Goal: Task Accomplishment & Management: Use online tool/utility

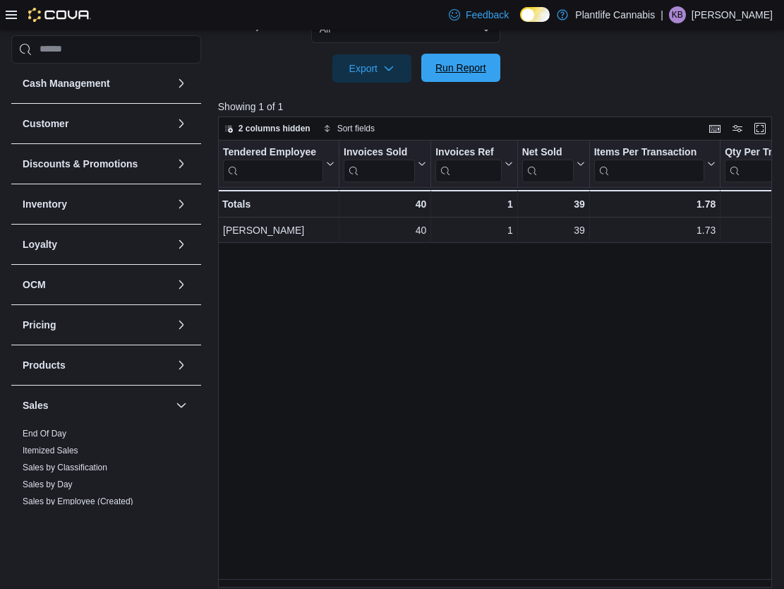
scroll to position [98, 0]
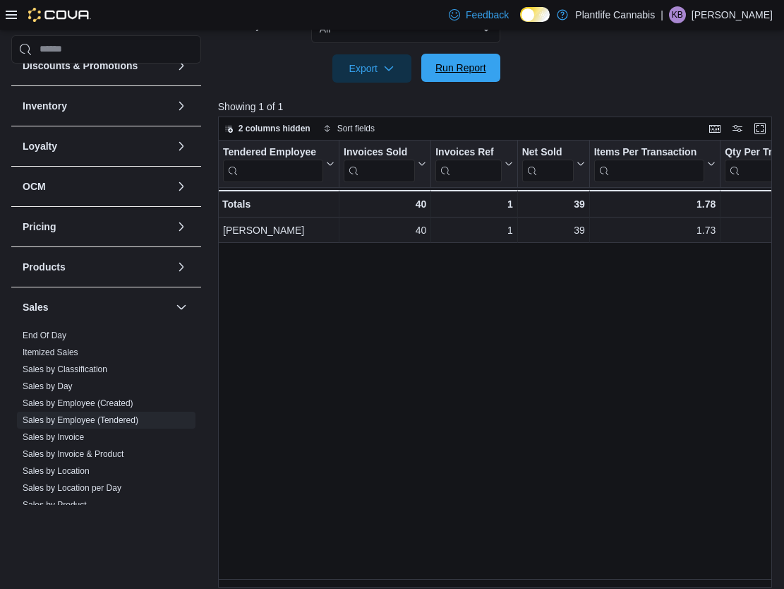
click at [458, 68] on span "Run Report" at bounding box center [461, 68] width 51 height 14
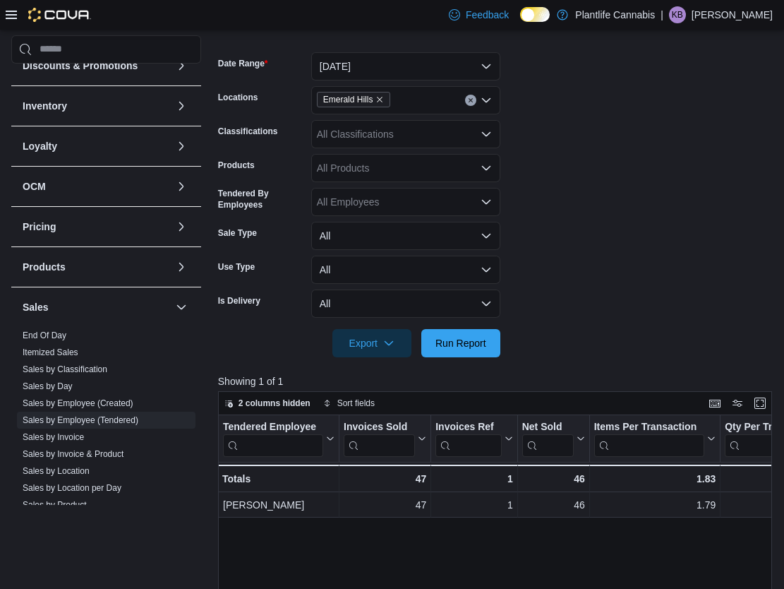
scroll to position [210, 0]
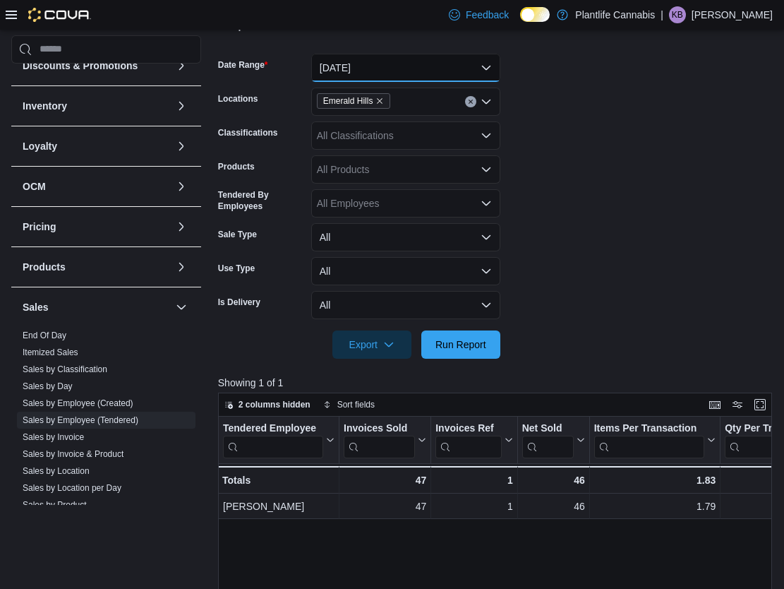
click at [416, 63] on button "[DATE]" at bounding box center [405, 68] width 189 height 28
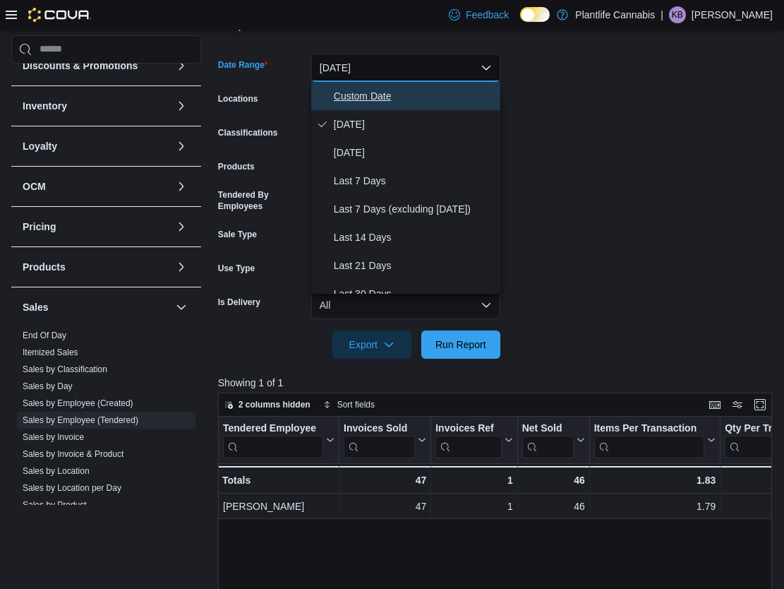
click at [394, 97] on span "Custom Date" at bounding box center [414, 96] width 161 height 17
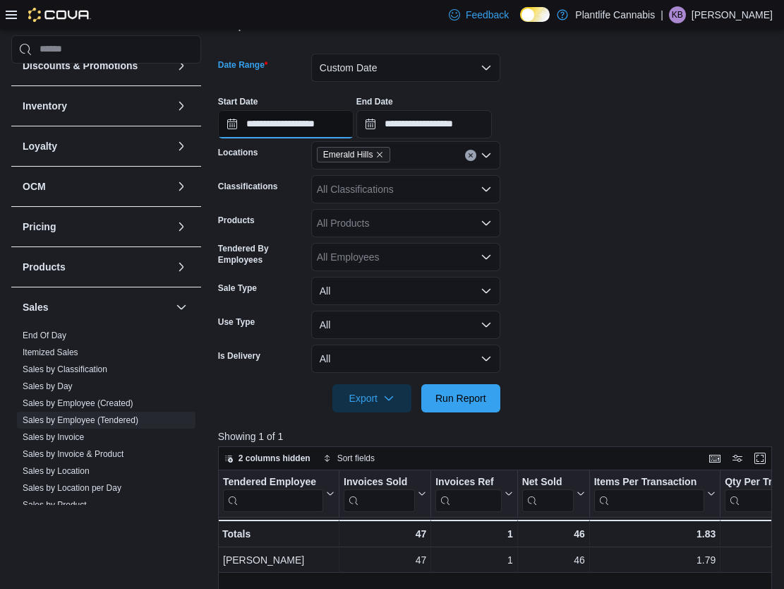
click at [325, 117] on input "**********" at bounding box center [286, 124] width 136 height 28
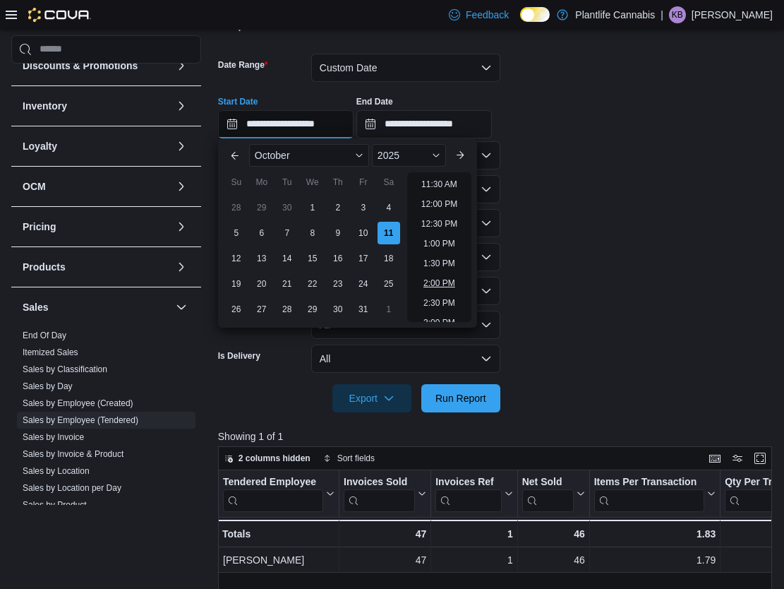
scroll to position [460, 0]
click at [436, 274] on li "2:00 PM" at bounding box center [439, 277] width 43 height 17
type input "**********"
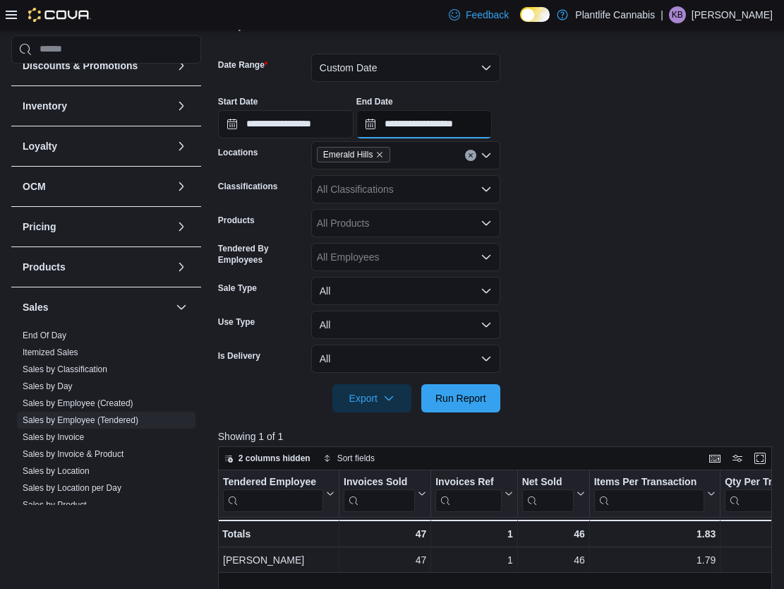
click at [465, 129] on input "**********" at bounding box center [425, 124] width 136 height 28
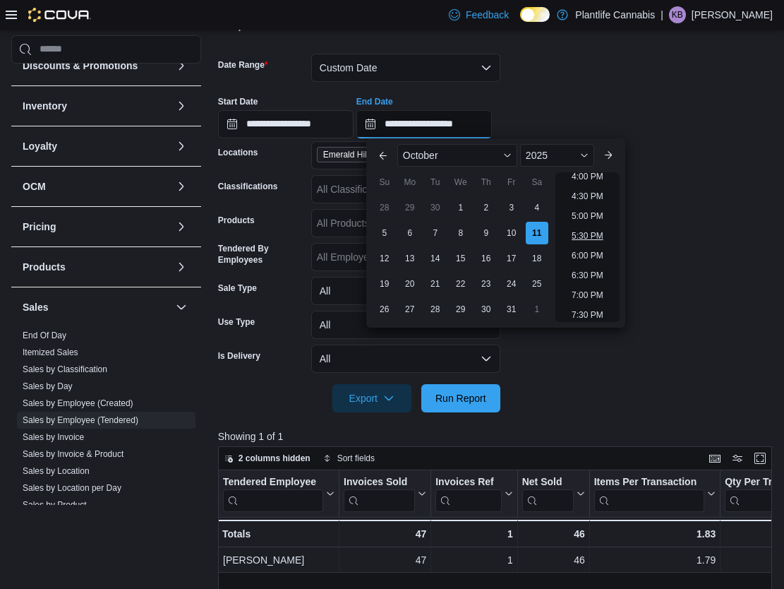
scroll to position [628, 0]
drag, startPoint x: 594, startPoint y: 187, endPoint x: 543, endPoint y: 239, distance: 72.4
click at [593, 187] on li "4:00 PM" at bounding box center [587, 188] width 43 height 17
type input "**********"
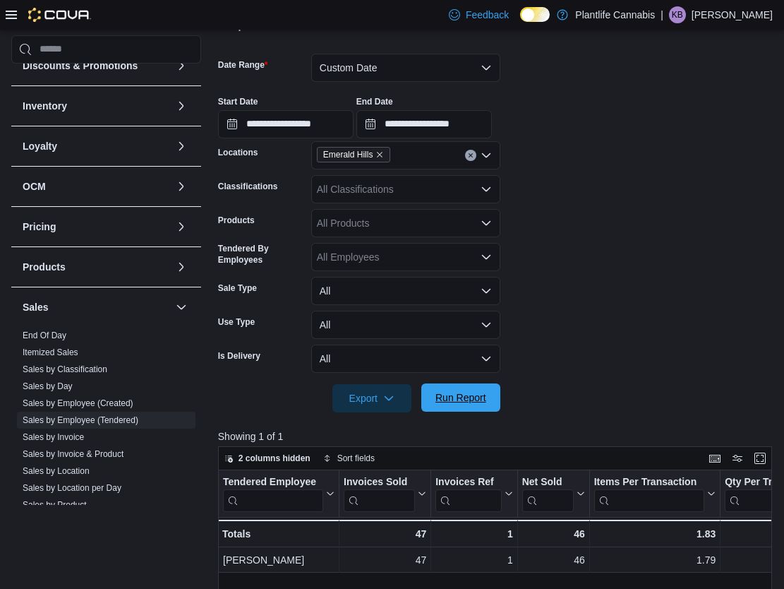
click at [465, 390] on span "Run Report" at bounding box center [461, 397] width 62 height 28
click at [414, 71] on button "Custom Date" at bounding box center [405, 68] width 189 height 28
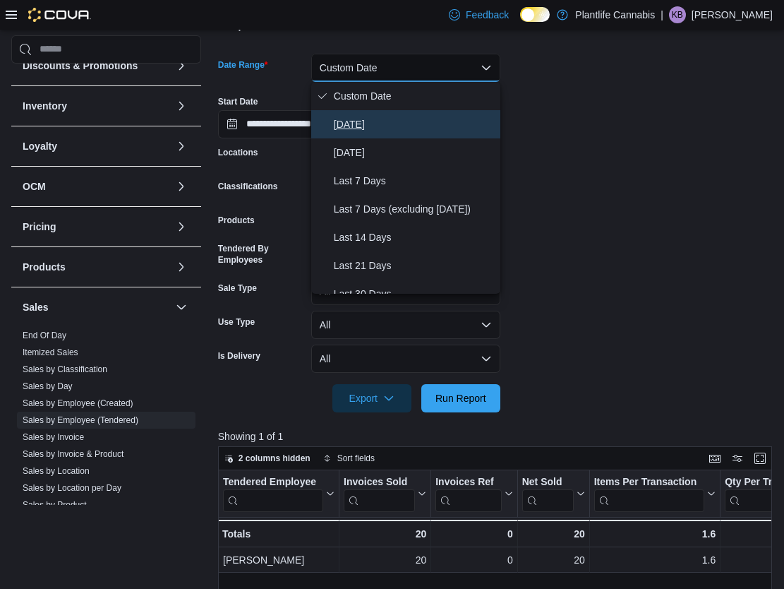
click at [389, 117] on span "[DATE]" at bounding box center [414, 124] width 161 height 17
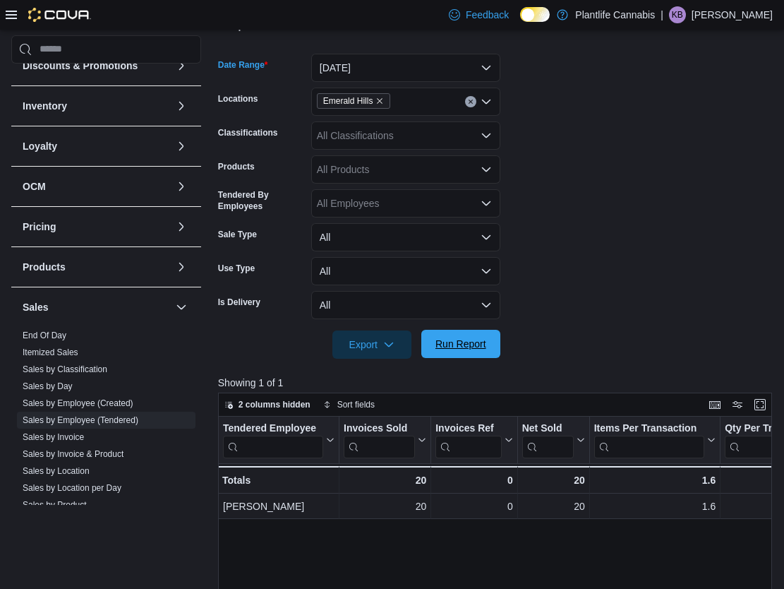
click at [468, 345] on span "Run Report" at bounding box center [461, 344] width 51 height 14
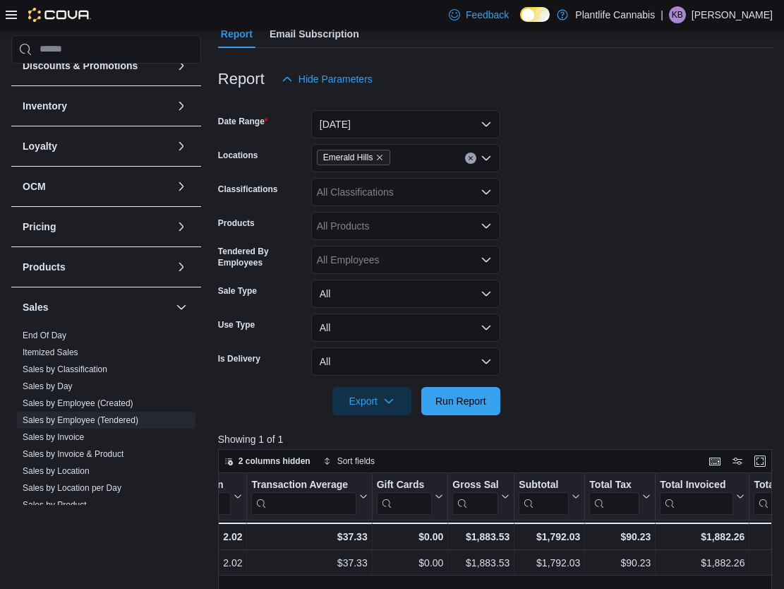
scroll to position [179, 0]
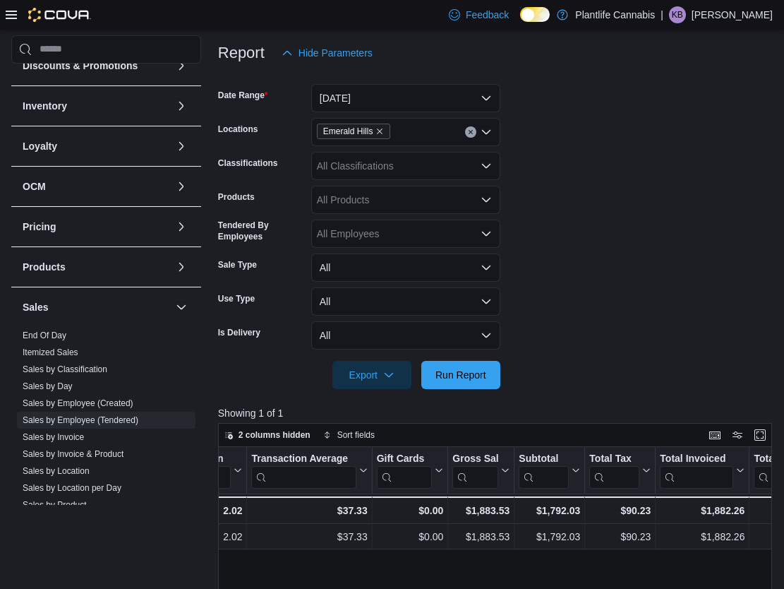
click at [401, 167] on div "All Classifications" at bounding box center [405, 166] width 189 height 28
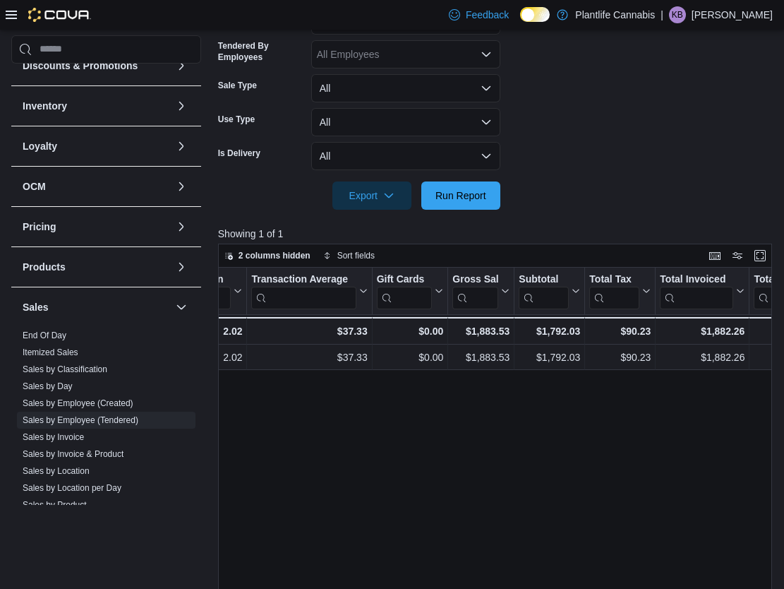
scroll to position [289, 0]
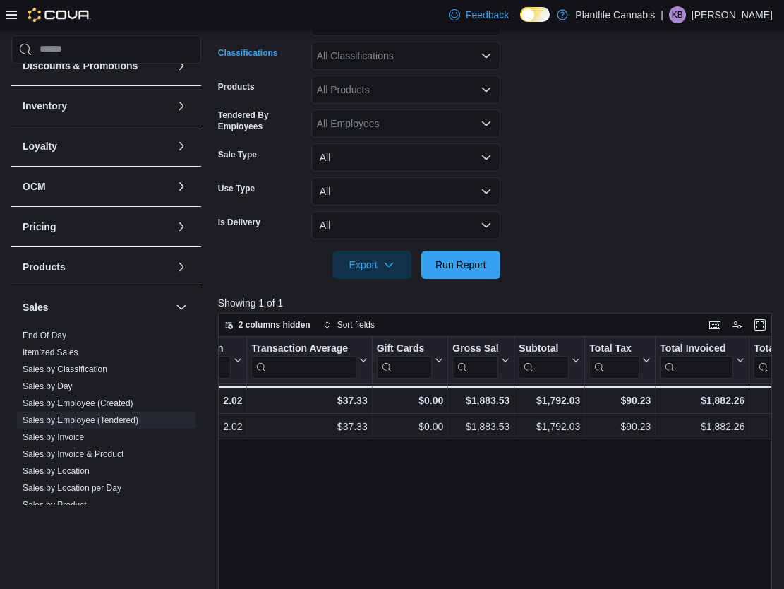
click at [395, 62] on div "All Classifications" at bounding box center [405, 56] width 189 height 28
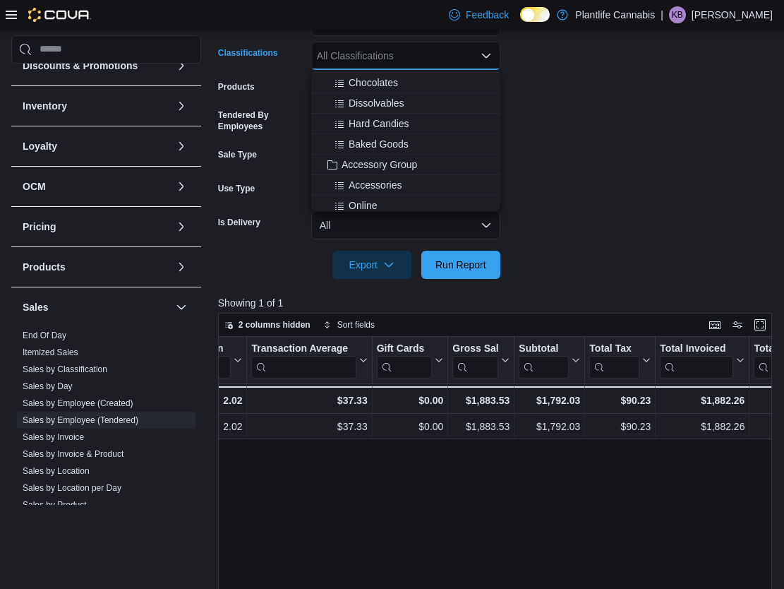
scroll to position [131, 0]
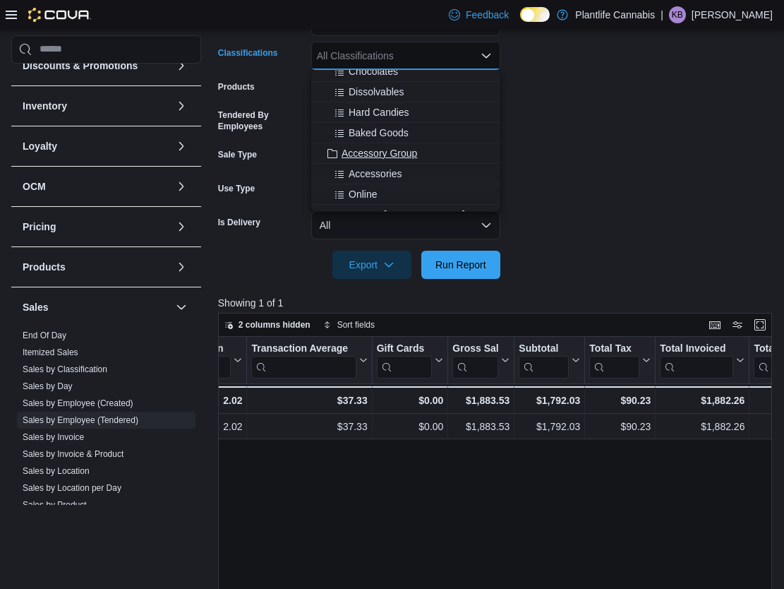
click at [407, 154] on span "Accessory Group" at bounding box center [380, 153] width 76 height 14
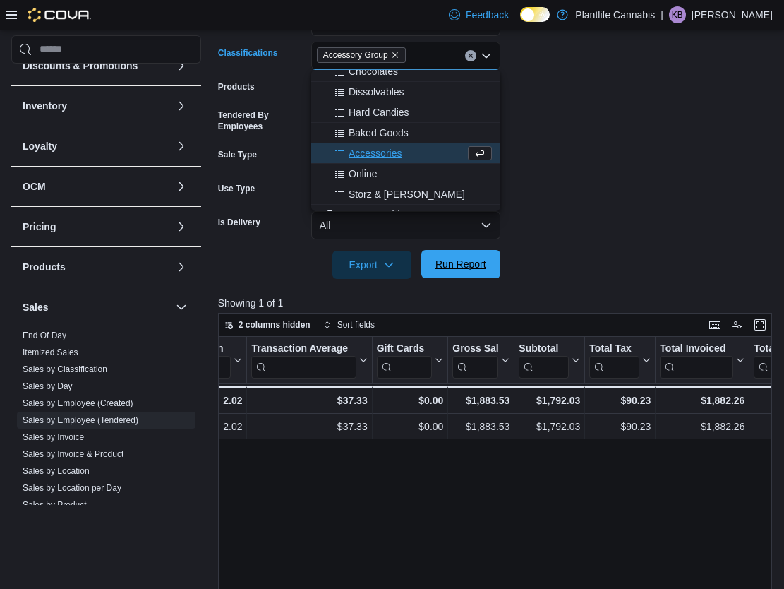
click at [448, 259] on span "Run Report" at bounding box center [461, 264] width 51 height 14
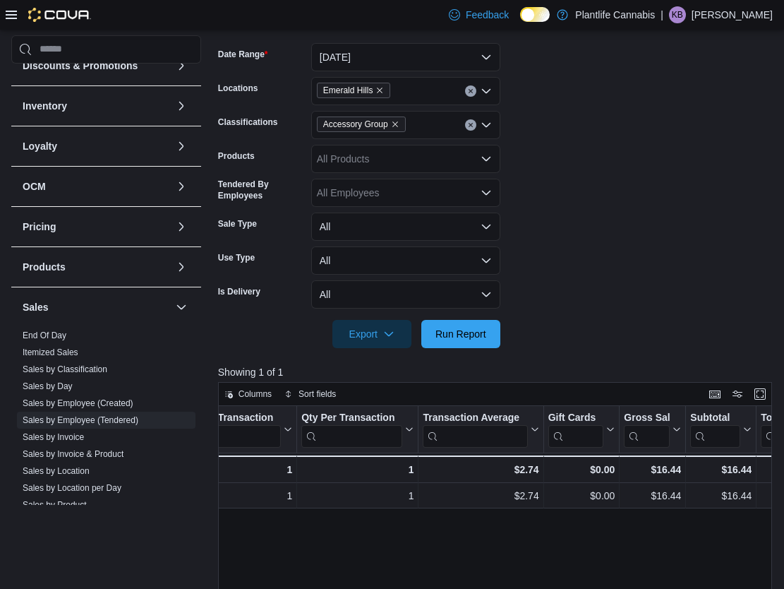
scroll to position [47, 0]
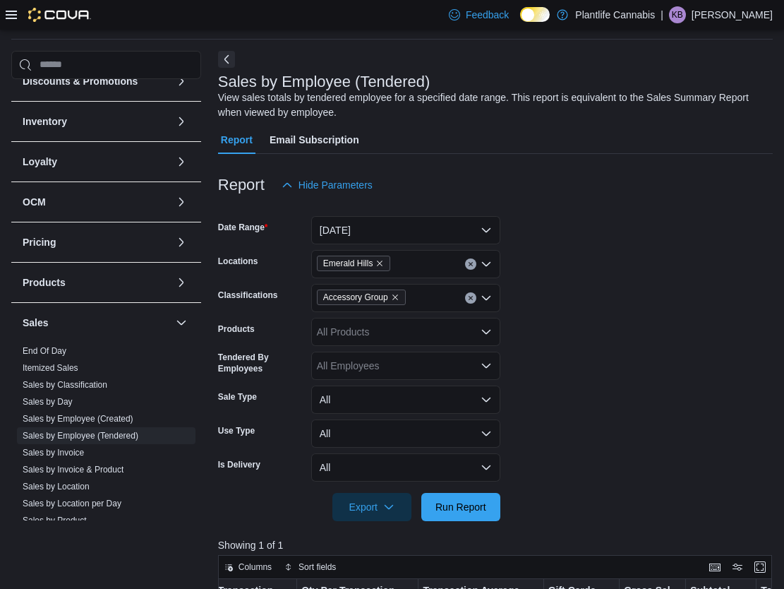
click at [471, 300] on icon "Clear input" at bounding box center [471, 298] width 6 height 6
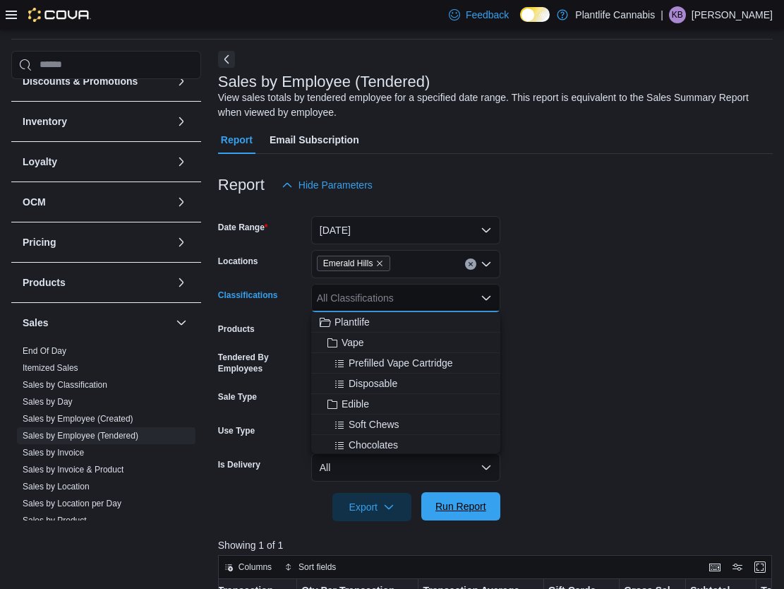
click at [468, 506] on span "Run Report" at bounding box center [461, 506] width 51 height 14
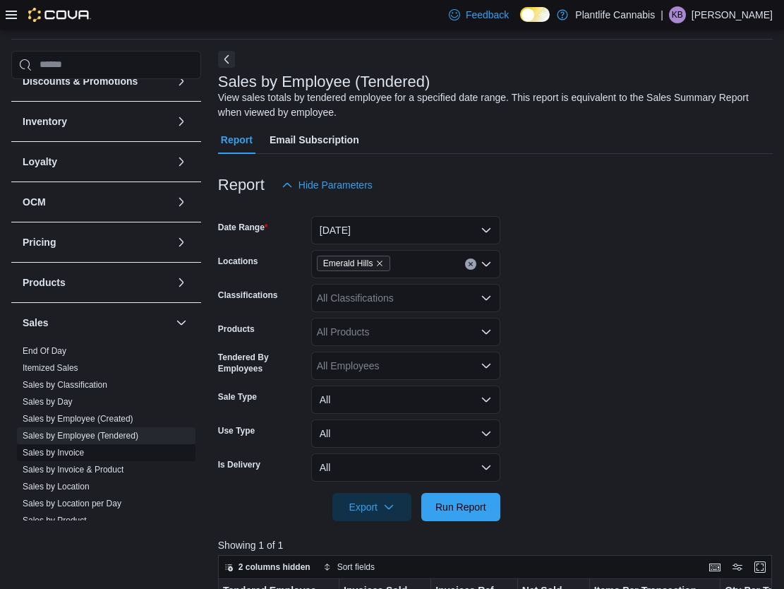
click at [66, 453] on link "Sales by Invoice" at bounding box center [53, 453] width 61 height 10
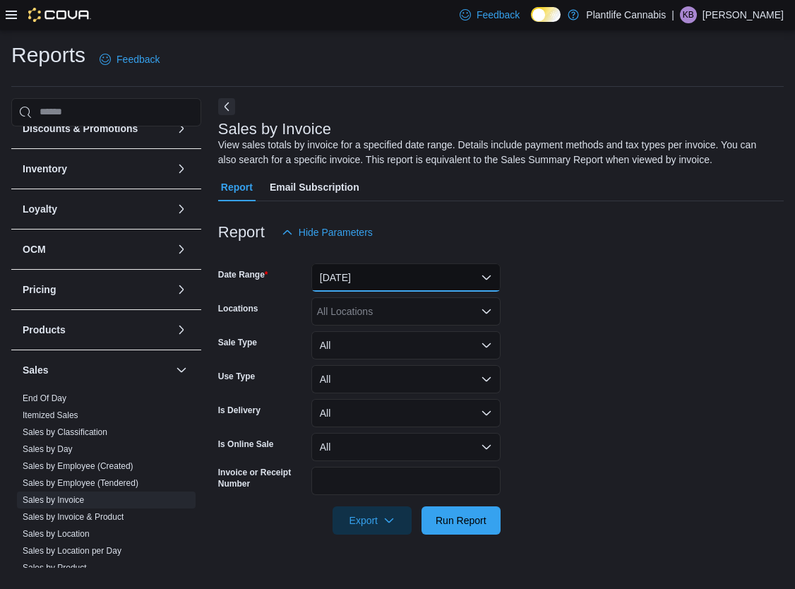
drag, startPoint x: 347, startPoint y: 273, endPoint x: 352, endPoint y: 288, distance: 15.6
click at [347, 273] on button "[DATE]" at bounding box center [405, 277] width 189 height 28
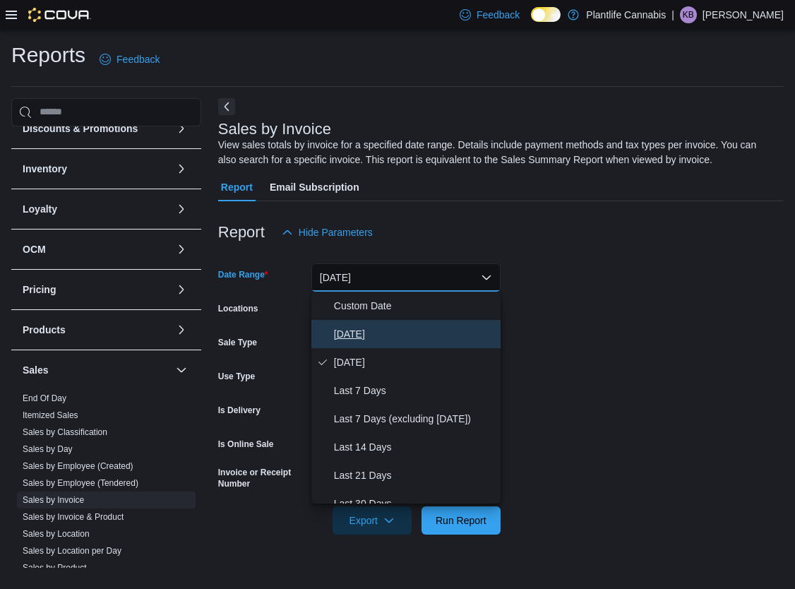
click at [378, 341] on span "[DATE]" at bounding box center [414, 333] width 161 height 17
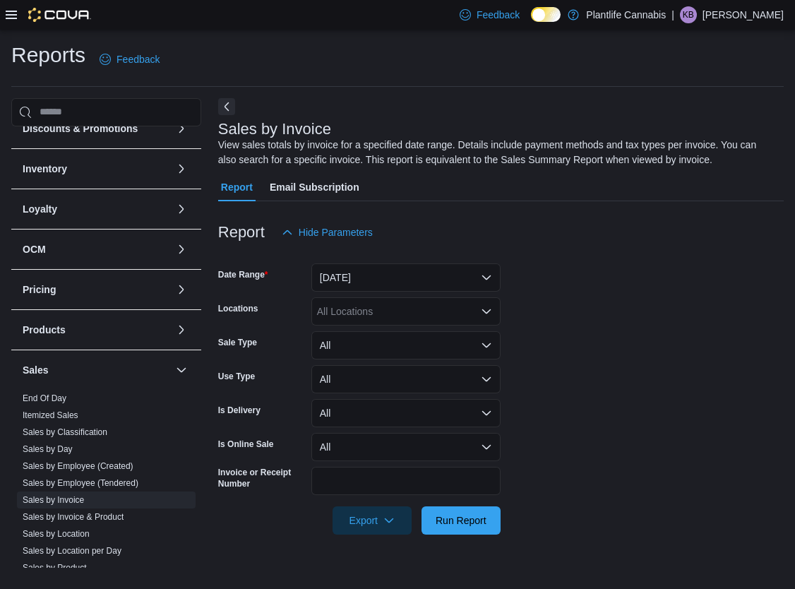
click at [359, 313] on div "All Locations" at bounding box center [405, 311] width 189 height 28
type input "**"
click at [369, 348] on button "All" at bounding box center [405, 345] width 189 height 28
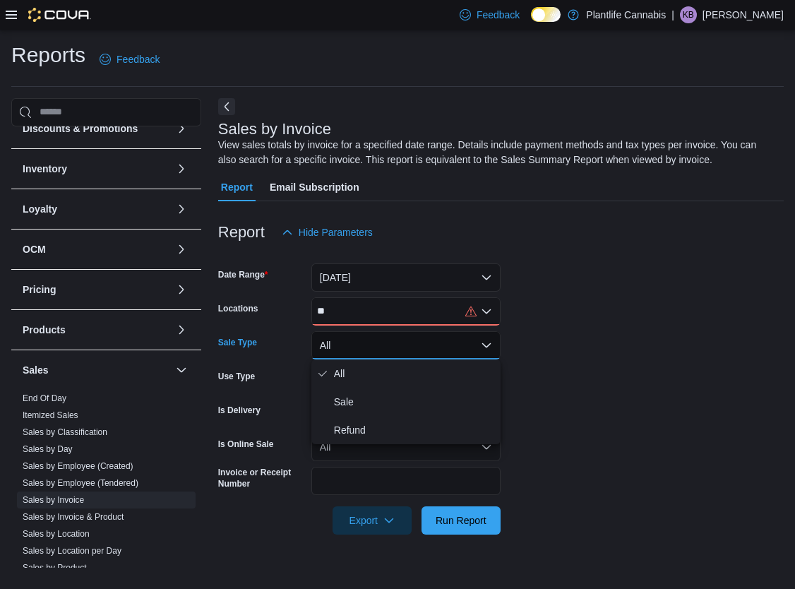
click at [376, 311] on div "**" at bounding box center [405, 311] width 189 height 28
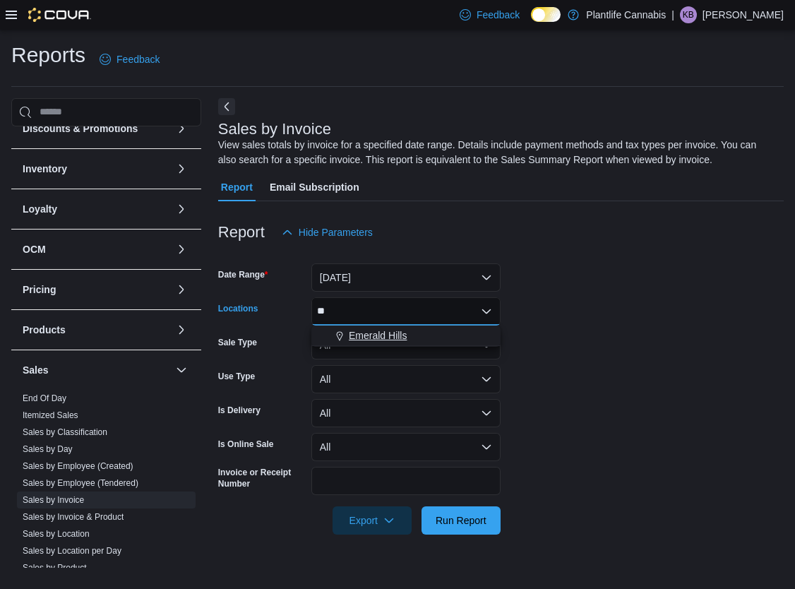
click at [375, 336] on span "Emerald Hills" at bounding box center [378, 335] width 58 height 14
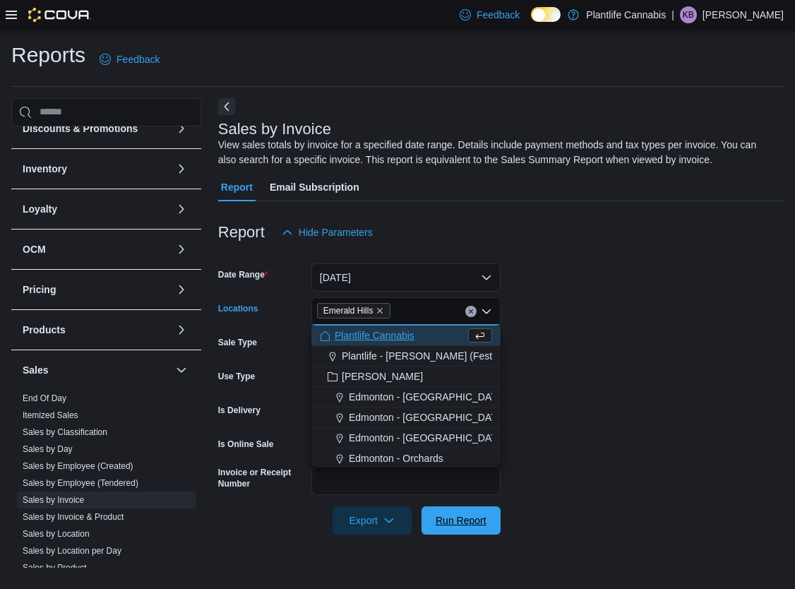
click at [472, 518] on span "Run Report" at bounding box center [461, 520] width 51 height 14
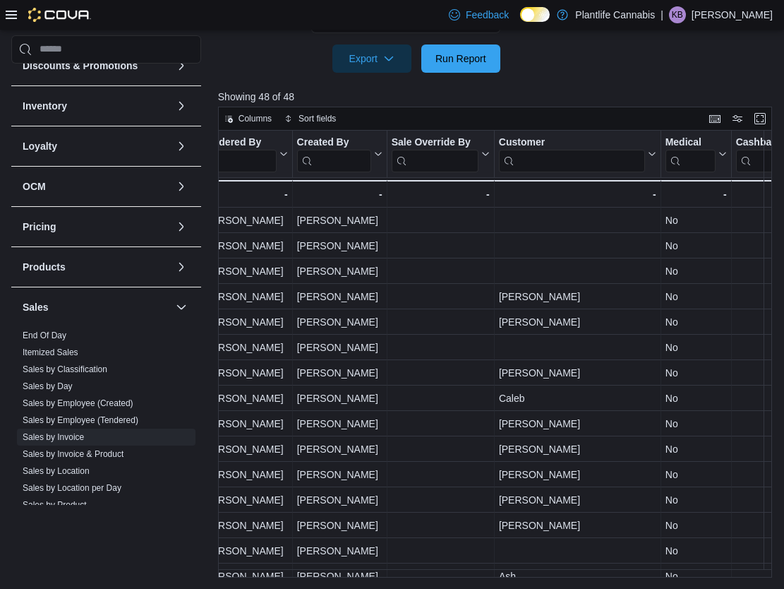
scroll to position [0, 1959]
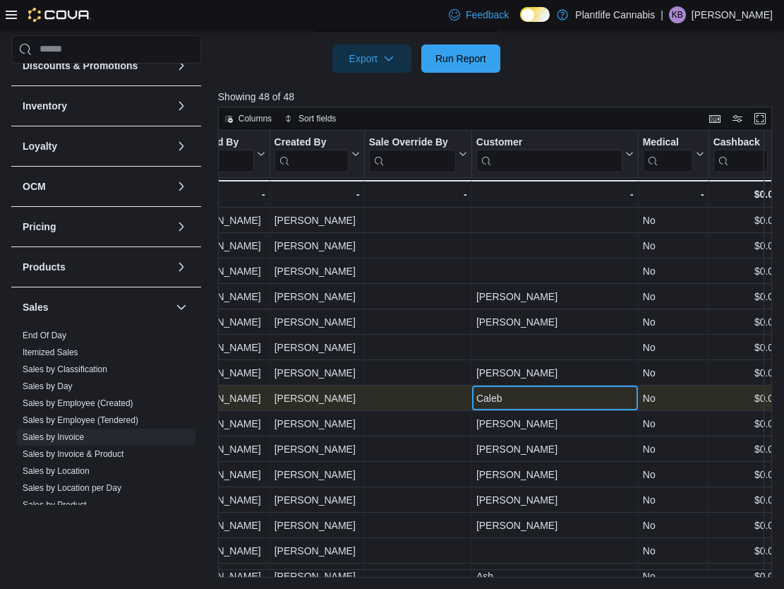
click at [508, 400] on div "Caleb - Customer, column 23, row 8" at bounding box center [555, 398] width 167 height 25
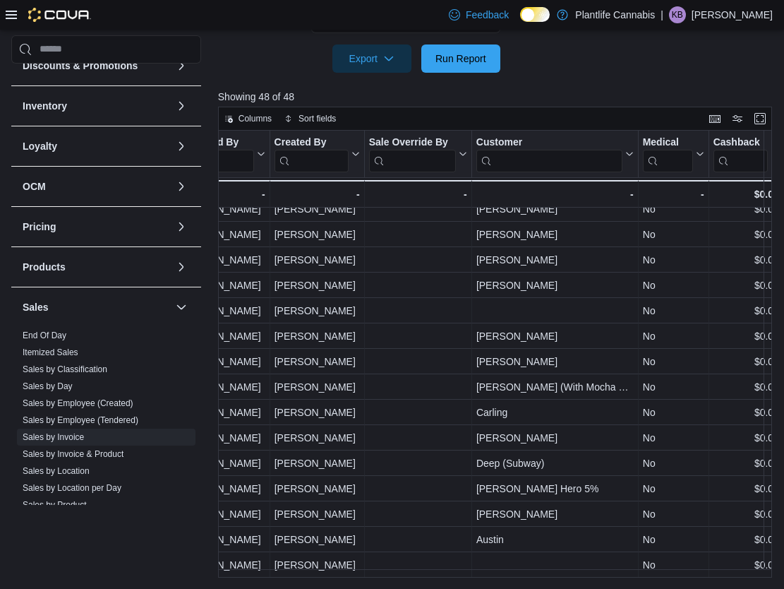
scroll to position [858, 1959]
click at [123, 421] on link "Sales by Employee (Tendered)" at bounding box center [81, 420] width 116 height 10
click at [123, 378] on span "Sales by Classification" at bounding box center [106, 369] width 179 height 17
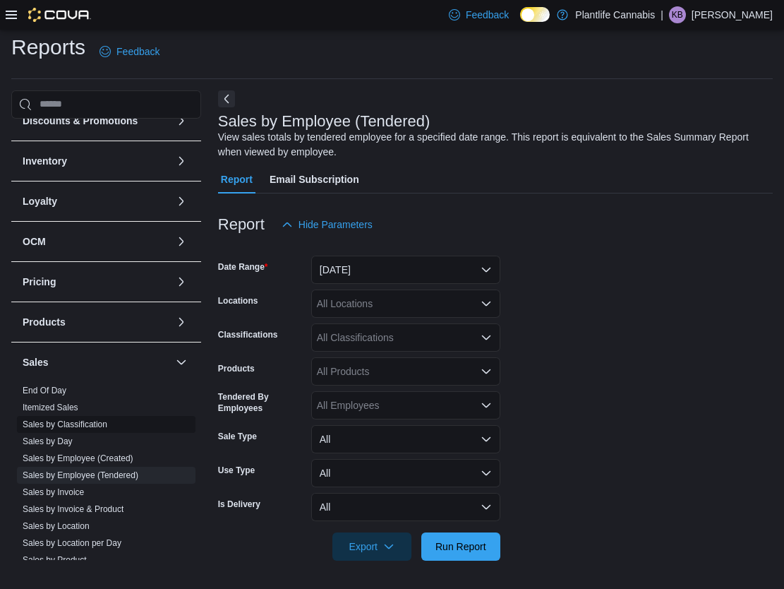
scroll to position [8, 0]
drag, startPoint x: 379, startPoint y: 266, endPoint x: 381, endPoint y: 280, distance: 14.2
click at [379, 268] on button "[DATE]" at bounding box center [405, 270] width 189 height 28
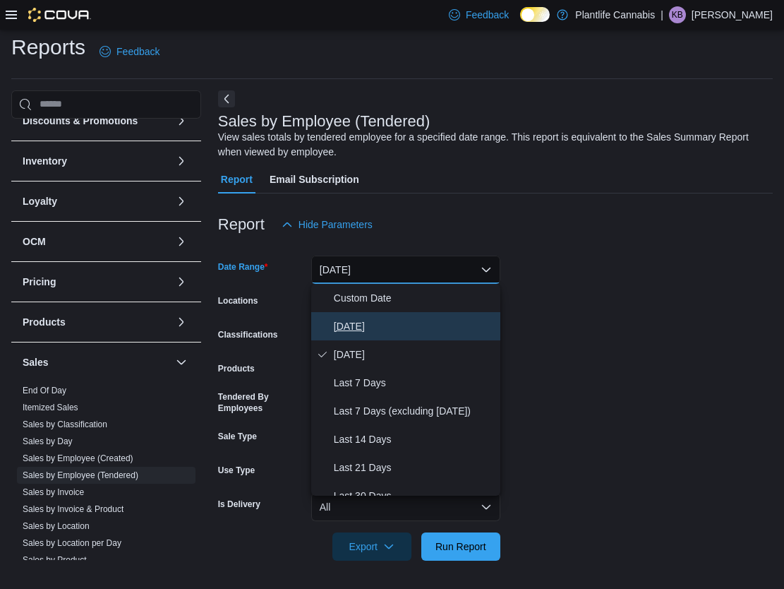
click at [384, 313] on button "[DATE]" at bounding box center [405, 326] width 189 height 28
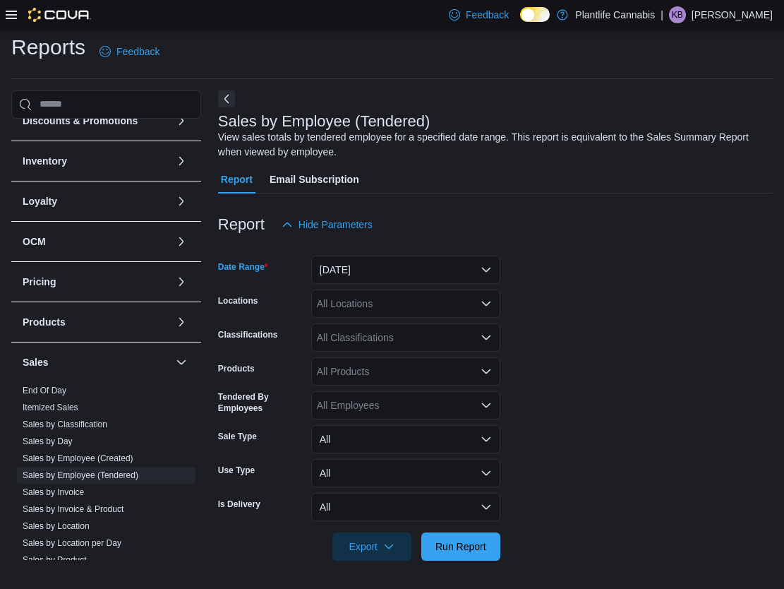
click at [350, 299] on div "All Locations" at bounding box center [405, 303] width 189 height 28
type input "**"
click at [380, 326] on span "Emerald Hills" at bounding box center [378, 328] width 58 height 14
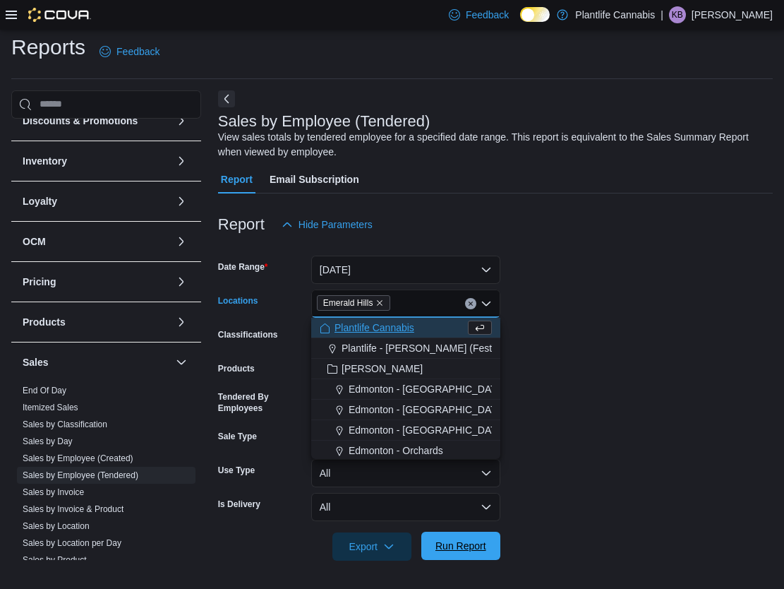
click at [482, 548] on span "Run Report" at bounding box center [461, 546] width 51 height 14
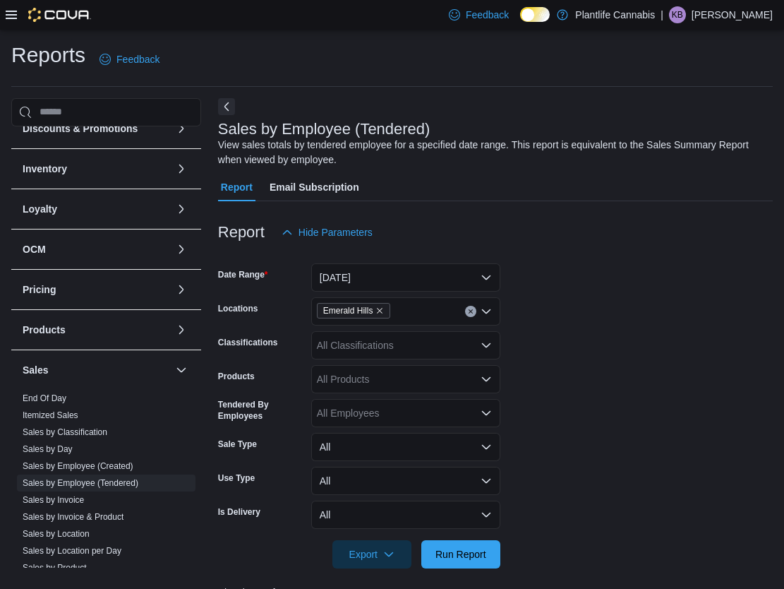
click at [379, 342] on div "All Classifications" at bounding box center [405, 345] width 189 height 28
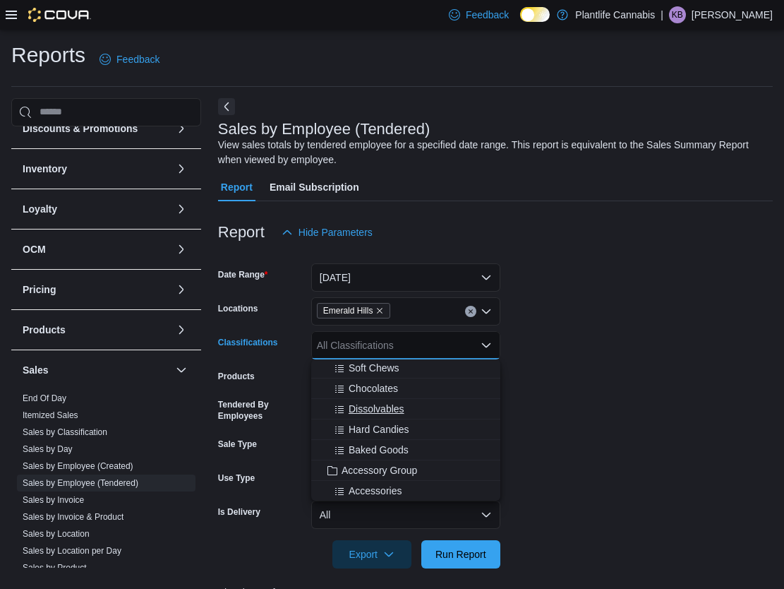
scroll to position [106, 0]
click at [400, 474] on span "Accessory Group" at bounding box center [380, 468] width 76 height 14
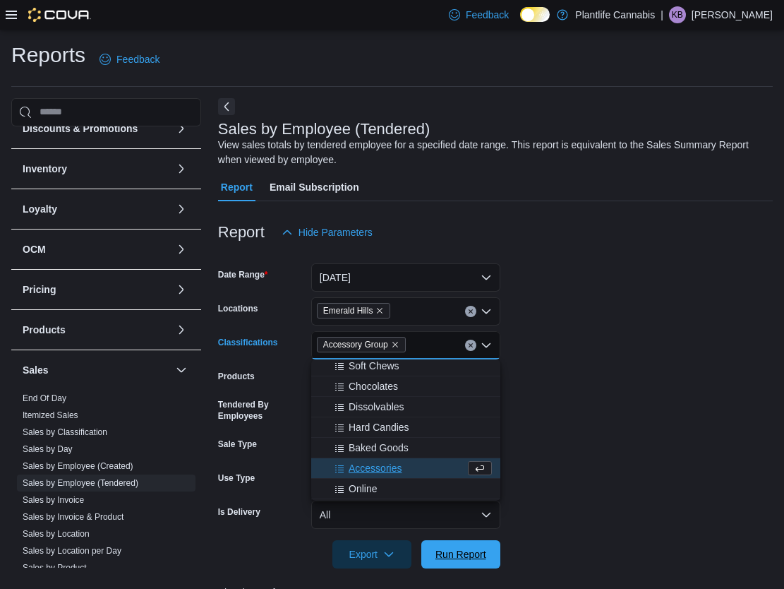
drag, startPoint x: 446, startPoint y: 555, endPoint x: 632, endPoint y: 359, distance: 269.7
click at [446, 555] on span "Run Report" at bounding box center [461, 554] width 51 height 14
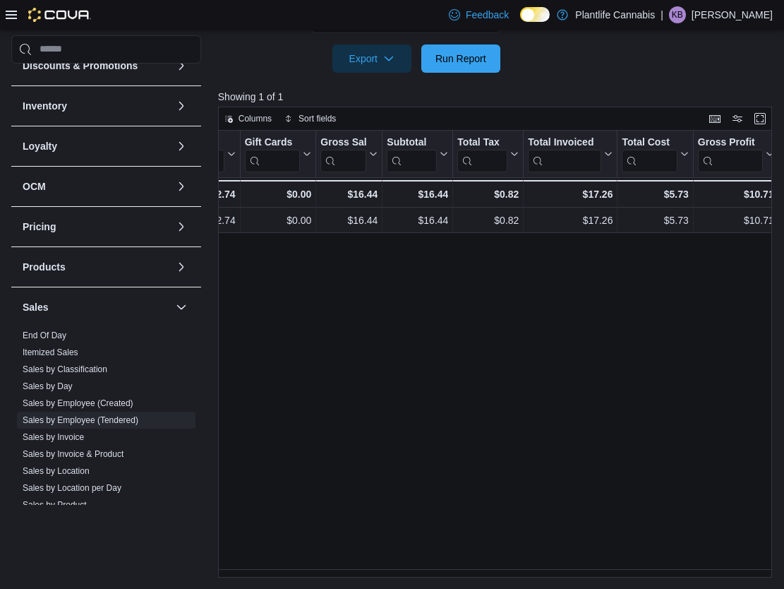
scroll to position [0, 729]
